Goal: Information Seeking & Learning: Learn about a topic

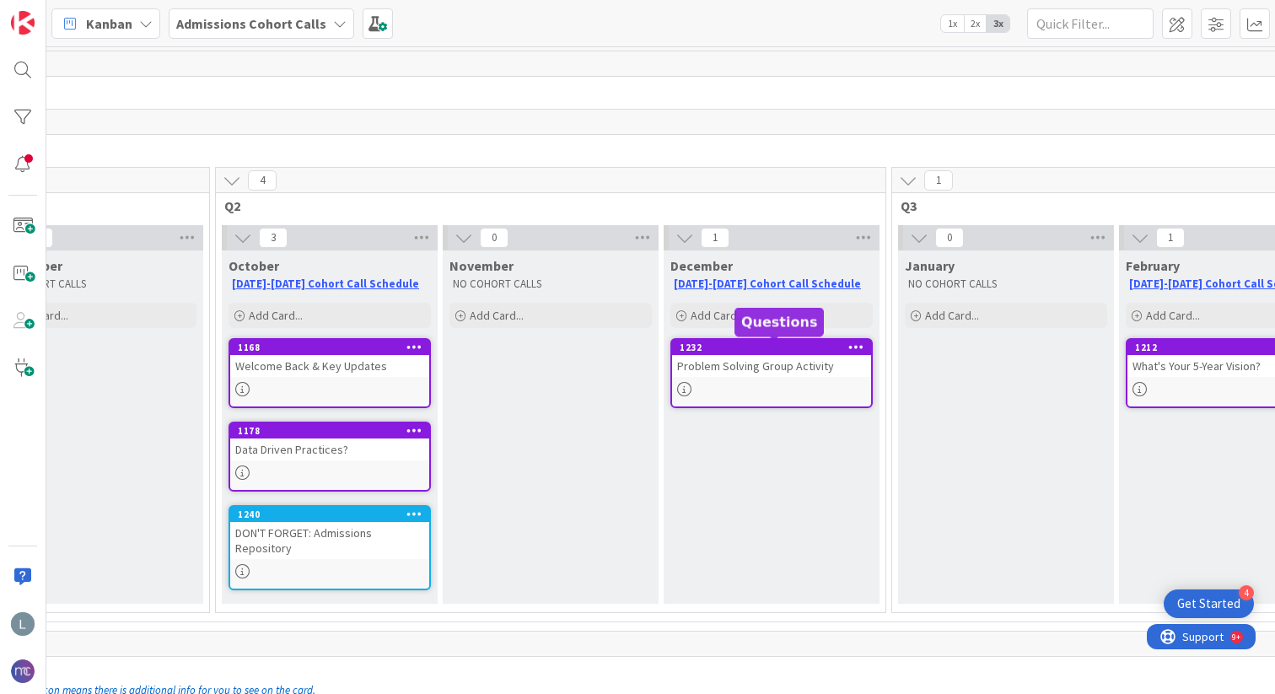
scroll to position [0, 529]
click at [309, 287] on link "[DATE]-[DATE] Cohort Call Schedule" at bounding box center [322, 283] width 187 height 14
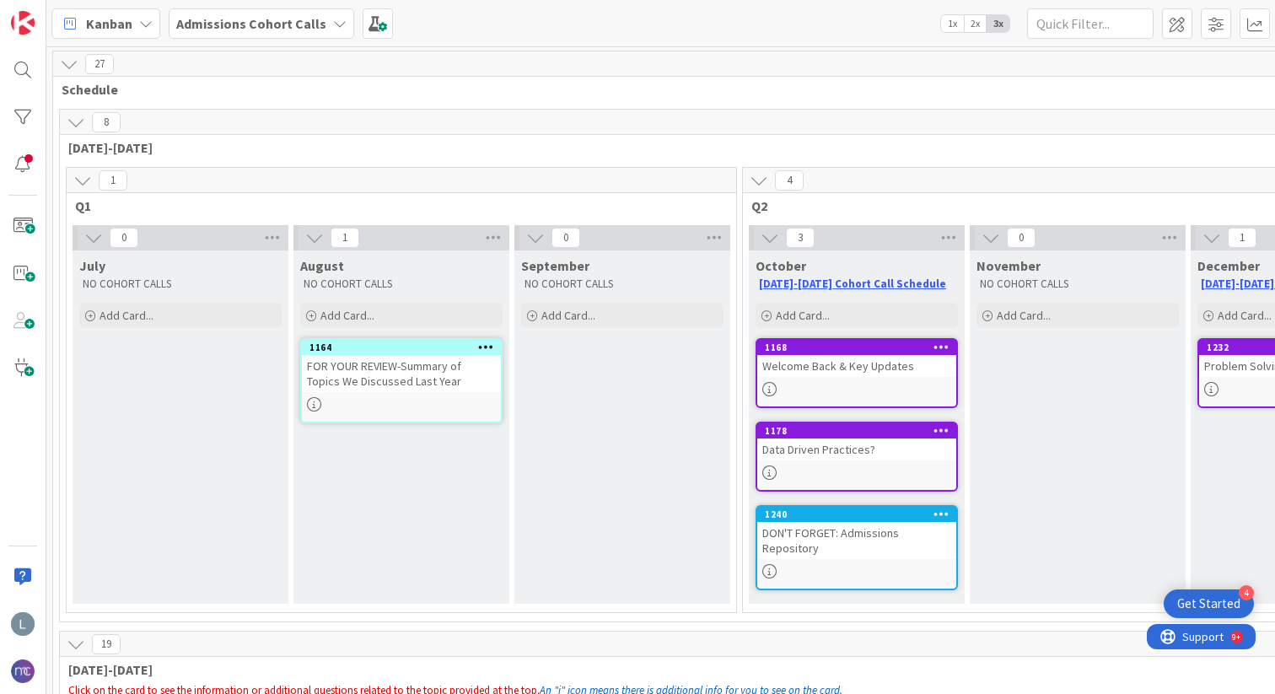
scroll to position [0, 1]
click at [775, 368] on div "Welcome Back & Key Updates" at bounding box center [855, 366] width 199 height 22
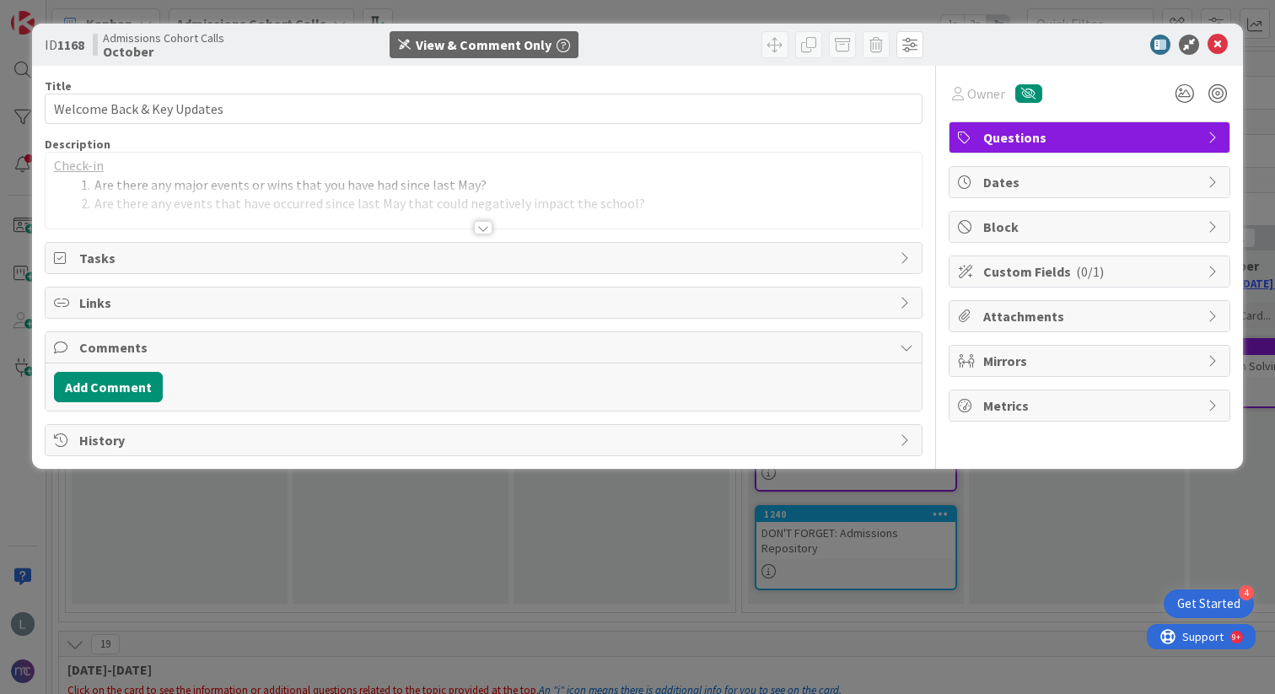
click at [478, 224] on div at bounding box center [483, 227] width 19 height 13
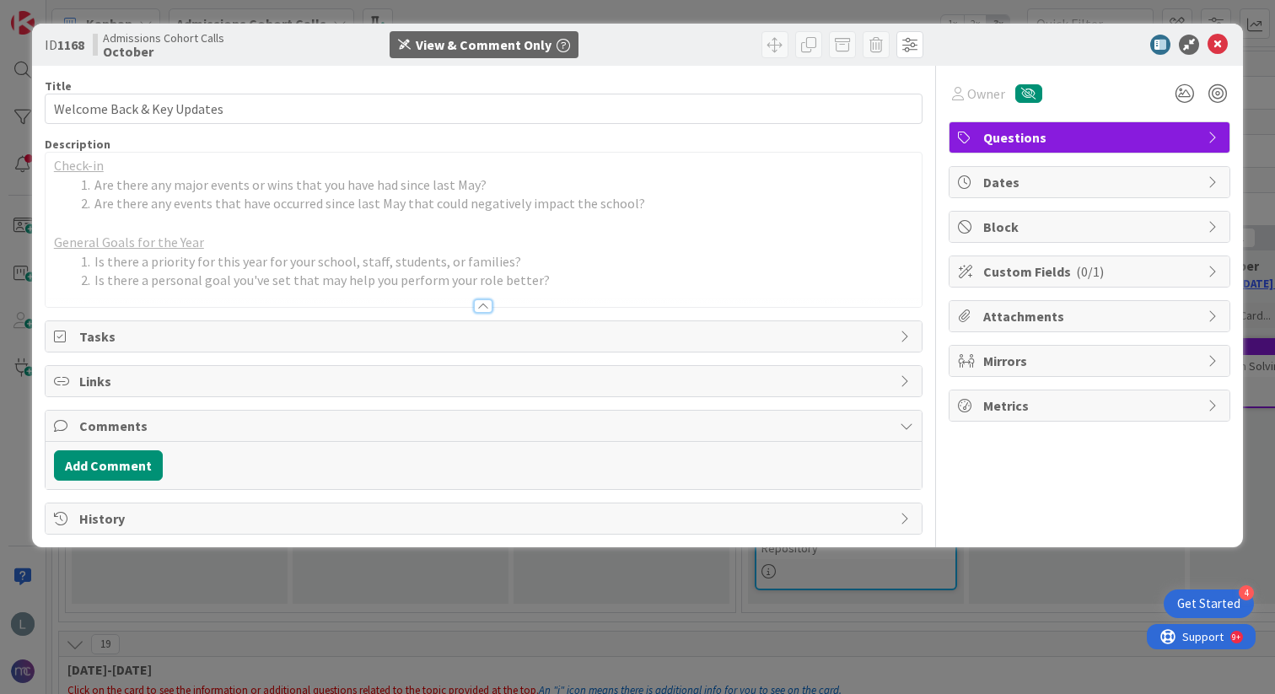
click at [358, 613] on div "ID 1168 Admissions Cohort Calls October View & Comment Only Title 26 / 128 Welc…" at bounding box center [637, 347] width 1275 height 694
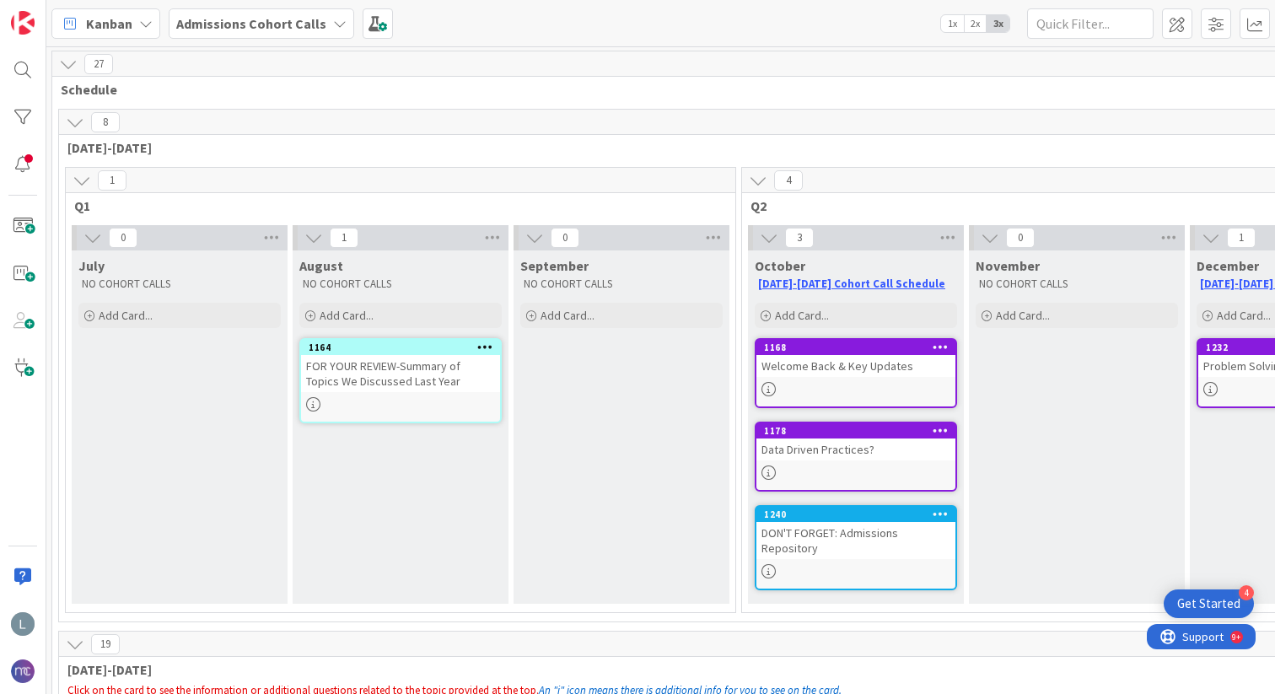
click at [825, 452] on div "Data Driven Practices?" at bounding box center [855, 449] width 199 height 22
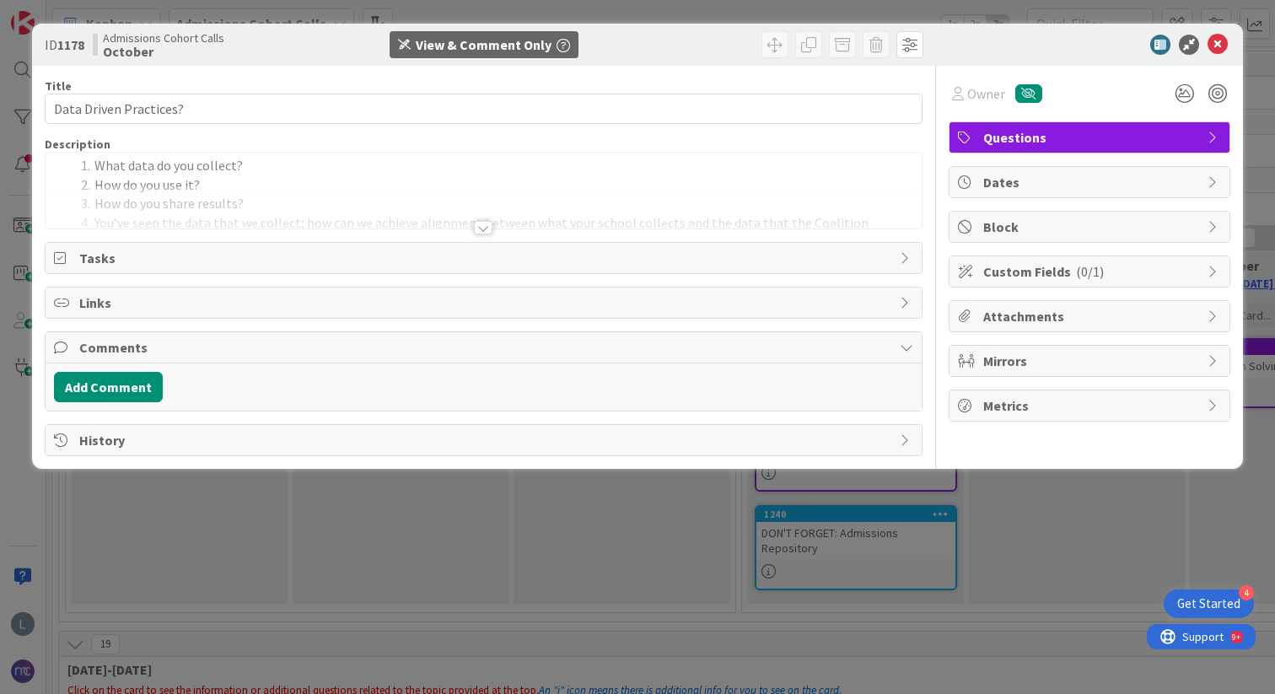
click at [497, 233] on div "Title 22 / 128 Data Driven Practices? Description What data do you collect? How…" at bounding box center [483, 261] width 877 height 390
click at [485, 231] on div at bounding box center [483, 227] width 19 height 13
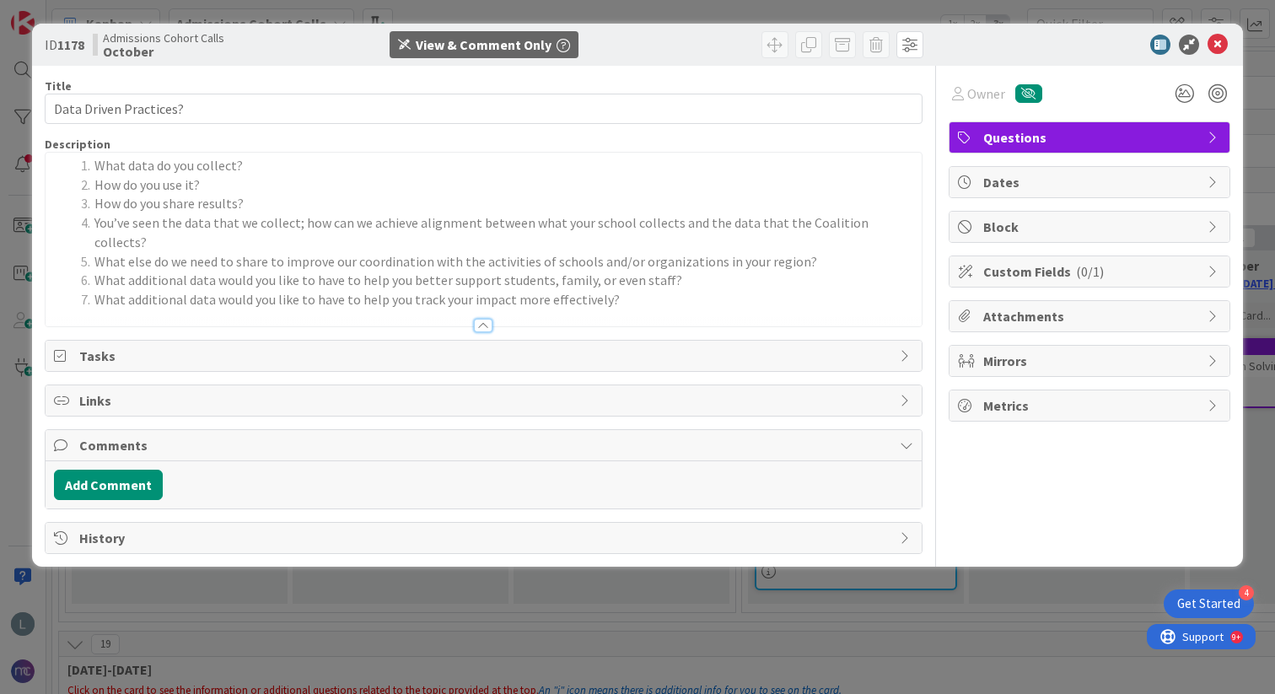
click at [359, 571] on div "ID 1178 Admissions Cohort Calls October View & Comment Only Title 22 / 128 Data…" at bounding box center [637, 347] width 1275 height 694
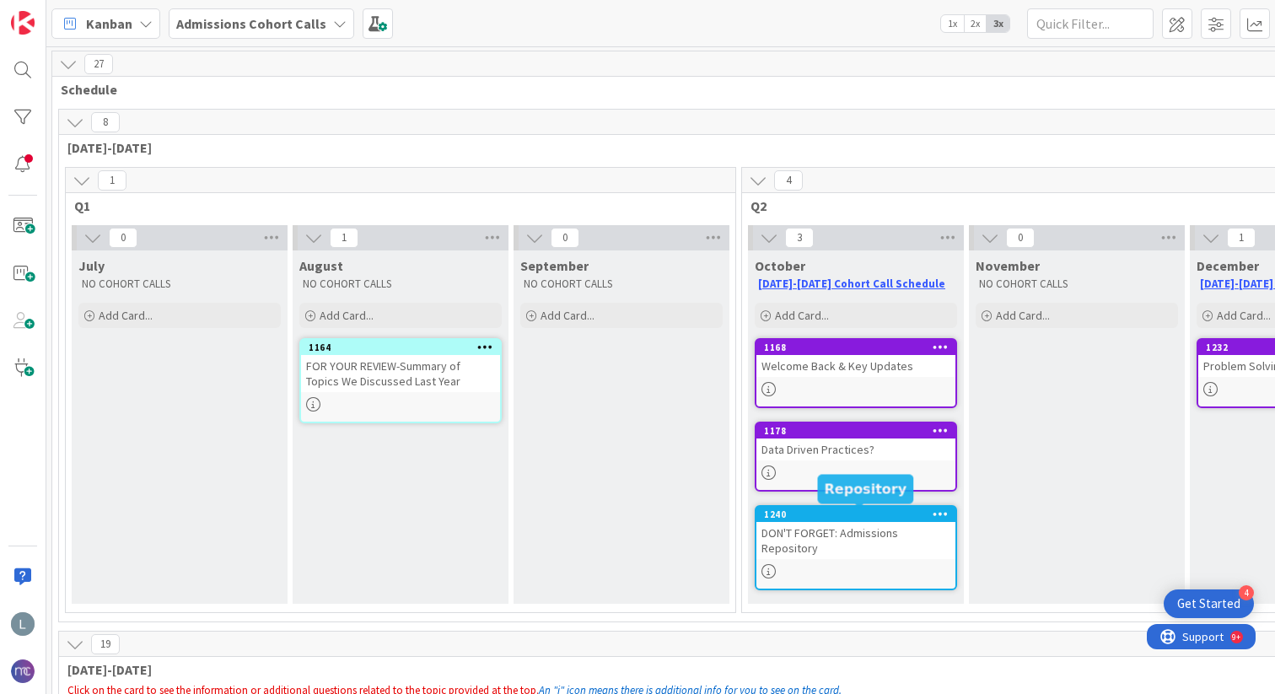
click at [856, 531] on div "DON'T FORGET: Admissions Repository" at bounding box center [855, 540] width 199 height 37
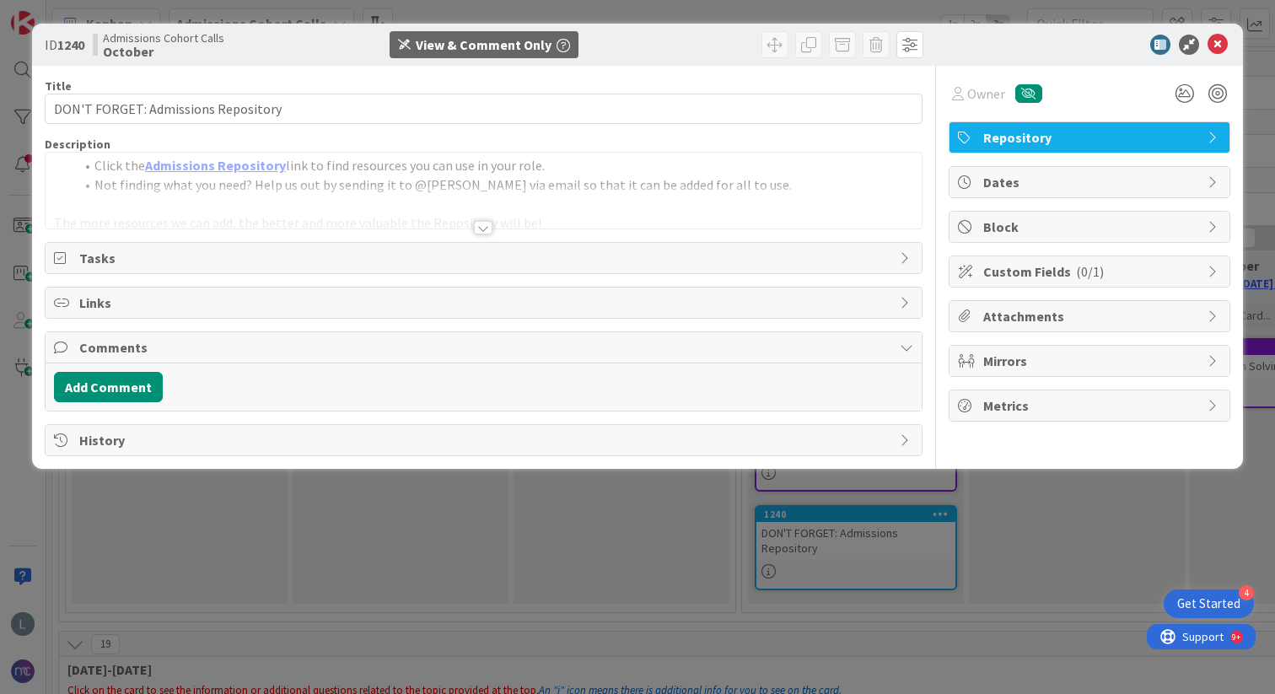
click at [488, 225] on div at bounding box center [483, 227] width 19 height 13
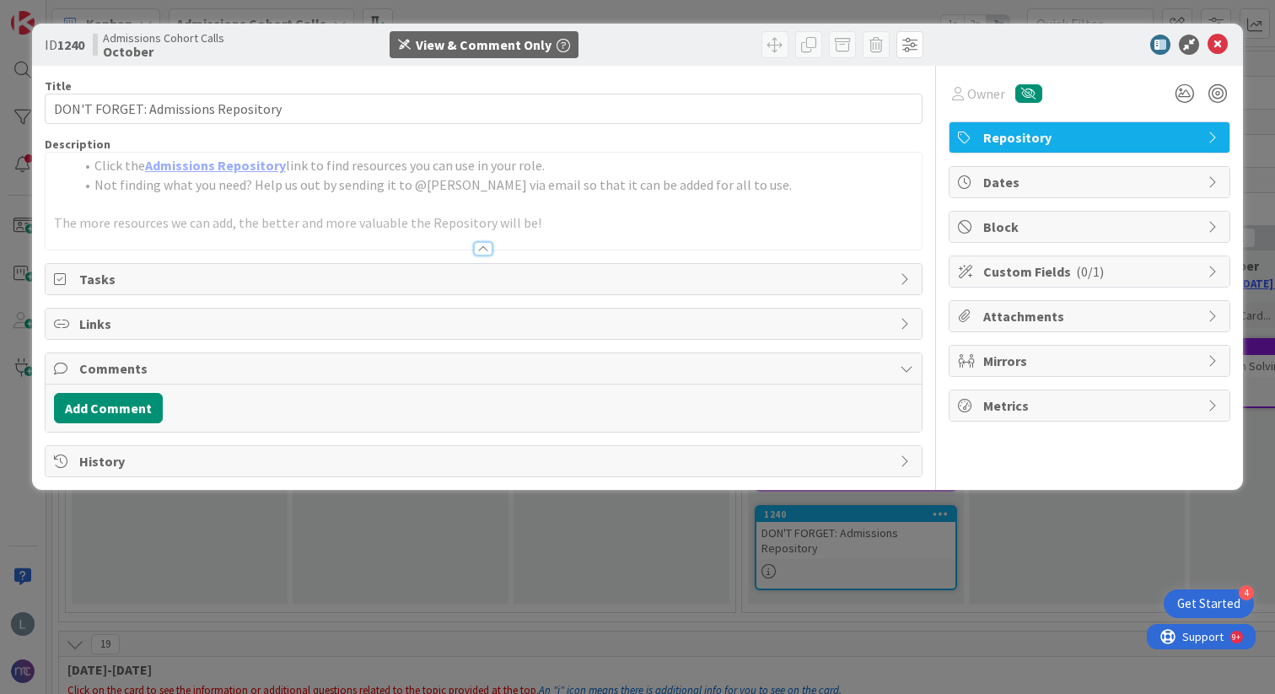
click at [396, 203] on p at bounding box center [483, 203] width 859 height 19
click at [217, 164] on link "Admissions Repository" at bounding box center [215, 165] width 141 height 17
